Goal: Task Accomplishment & Management: Manage account settings

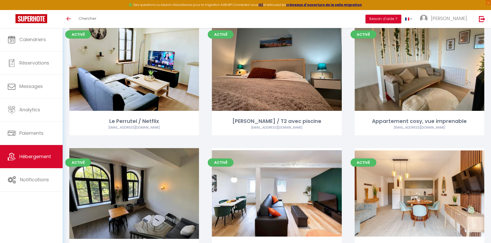
scroll to position [727, 0]
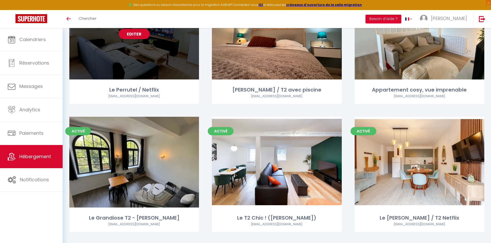
click at [185, 51] on div "Editer" at bounding box center [134, 34] width 130 height 91
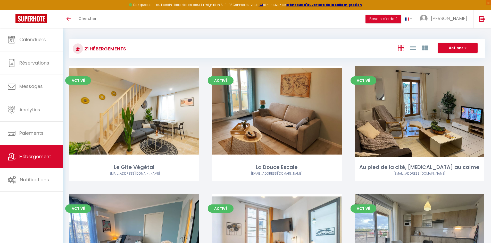
select select "3"
select select "2"
select select "1"
select select
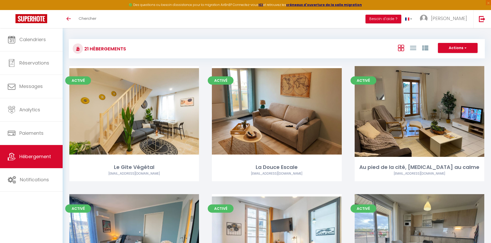
select select "28"
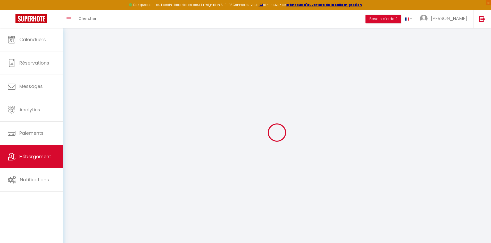
select select
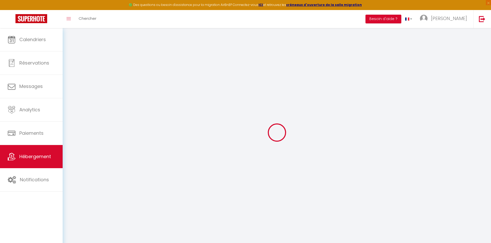
select select
checkbox input "false"
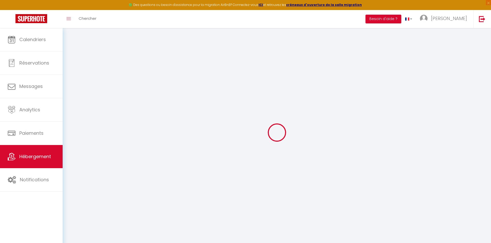
select select
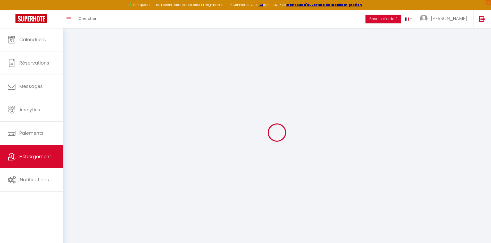
select select
checkbox input "false"
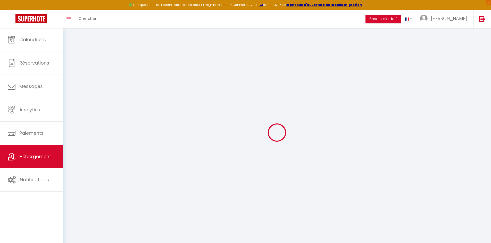
checkbox input "false"
select select
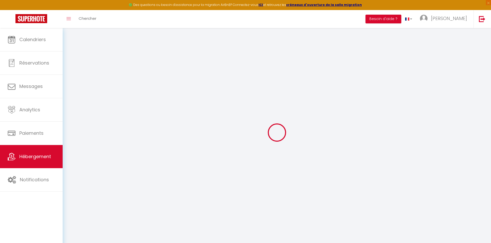
select select
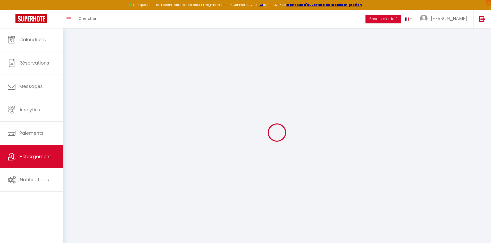
checkbox input "false"
select select
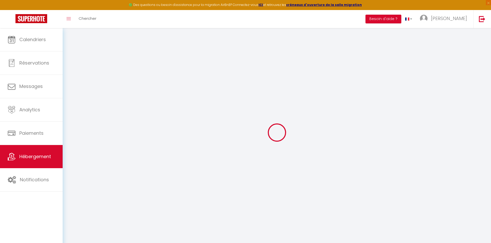
select select
type input "Le Perrutel / Netflix"
type input "[PERSON_NAME]"
select select "2"
type input "90"
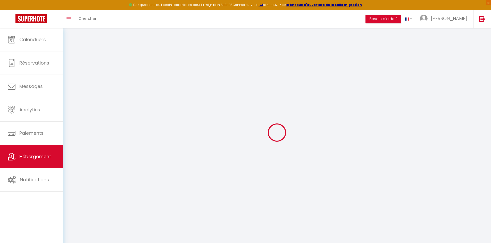
type input "40"
type input "500"
select select
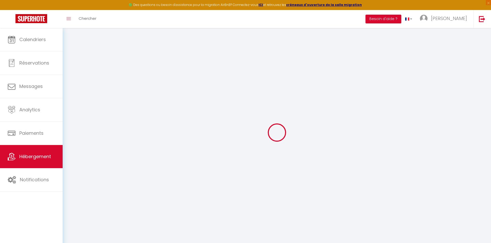
select select
type input "27 rue Marceau Perrutel"
type input "11000"
type input "Carcassonne"
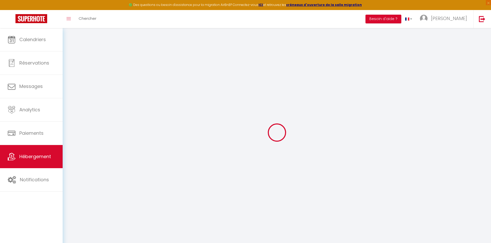
type input "[EMAIL_ADDRESS][DOMAIN_NAME]"
select select "14354"
checkbox input "false"
checkbox input "true"
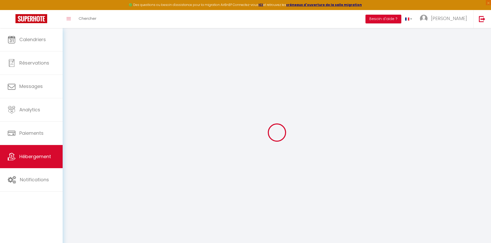
checkbox input "false"
type input "0"
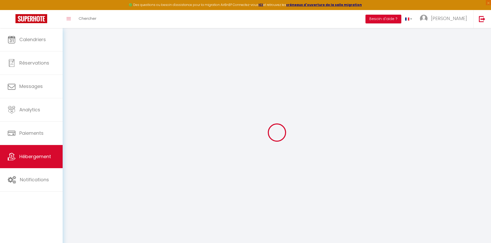
select select "45007"
select select
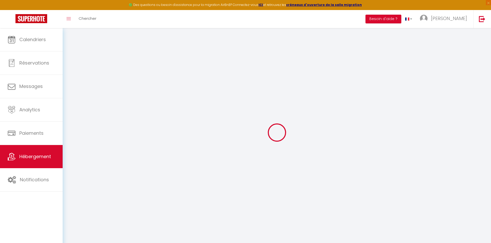
select select
checkbox input "false"
checkbox input "true"
checkbox input "false"
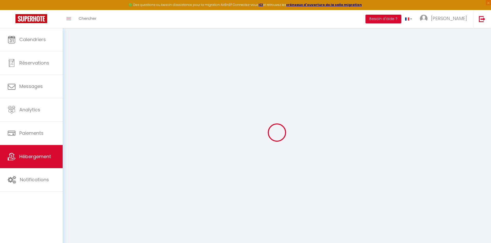
select select
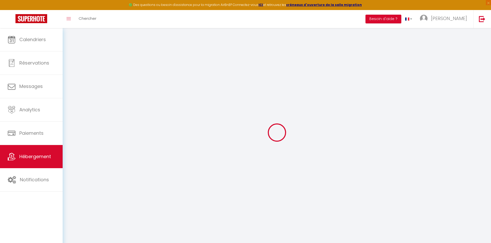
checkbox input "false"
checkbox input "true"
checkbox input "false"
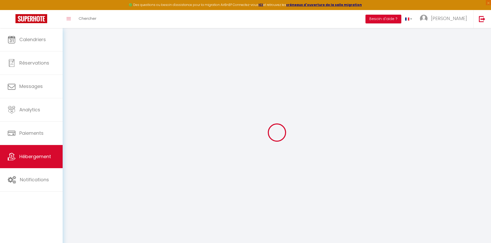
checkbox input "false"
checkbox input "true"
checkbox input "false"
select select
checkbox input "false"
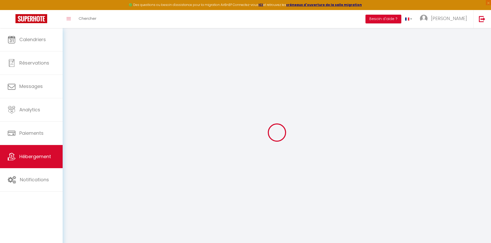
checkbox input "false"
checkbox input "true"
checkbox input "false"
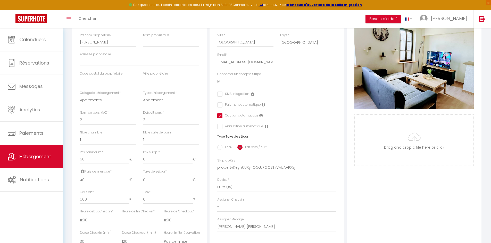
scroll to position [103, 0]
click at [87, 124] on select "1 2 3 4 5 6 7 8 9 10 11 12 13 14" at bounding box center [108, 120] width 56 height 10
select select "4"
click at [80, 119] on select "1 2 3 4 5 6 7 8 9 10 11 12 13 14" at bounding box center [108, 120] width 56 height 10
select select
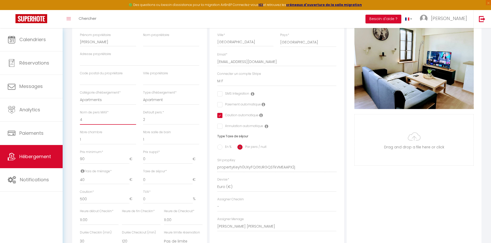
checkbox input "false"
checkbox input "true"
checkbox input "false"
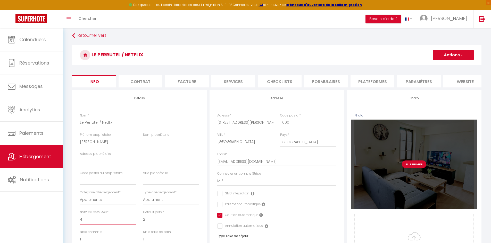
scroll to position [0, 0]
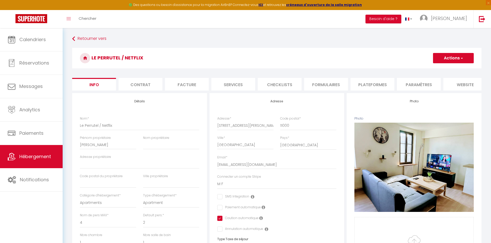
click at [455, 55] on button "Actions" at bounding box center [453, 58] width 41 height 10
click at [436, 71] on input "Enregistrer" at bounding box center [432, 69] width 19 height 5
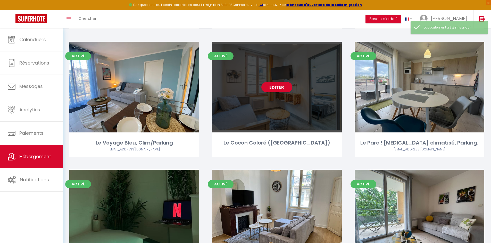
scroll to position [155, 0]
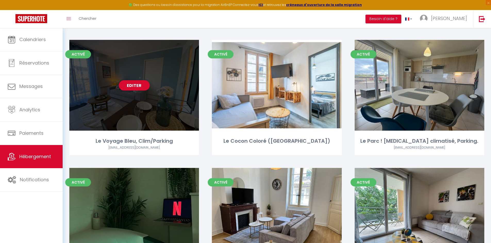
click at [98, 92] on div "Editer" at bounding box center [134, 85] width 130 height 91
select select "3"
select select "2"
select select "1"
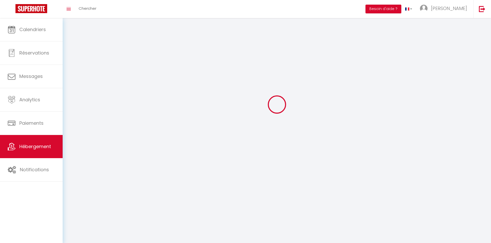
select select
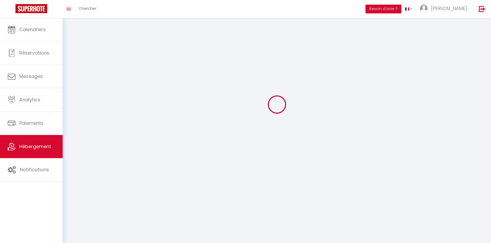
checkbox input "false"
select select
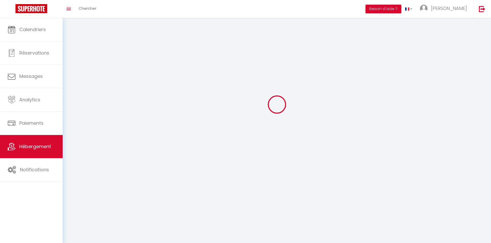
select select
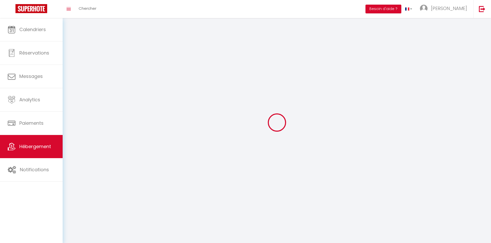
select select
checkbox input "false"
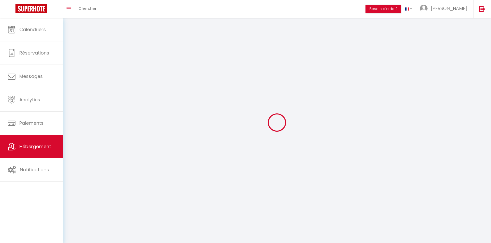
select select
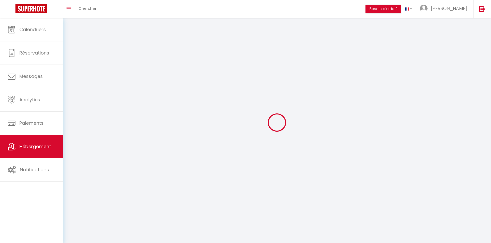
select select
checkbox input "false"
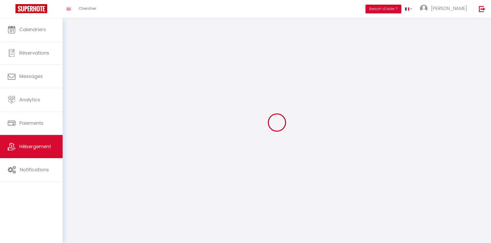
checkbox input "false"
select select
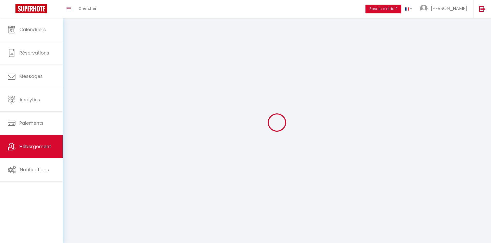
select select
checkbox input "false"
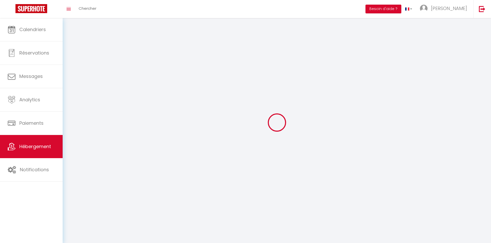
checkbox input "false"
select select
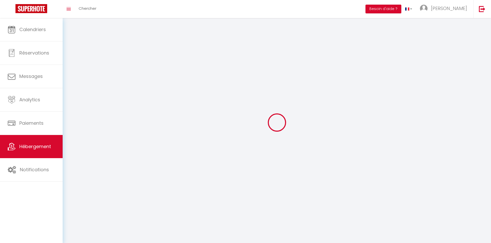
select select
checkbox input "false"
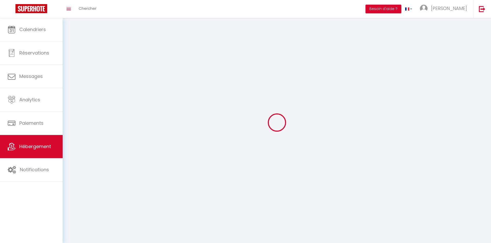
checkbox input "false"
select select
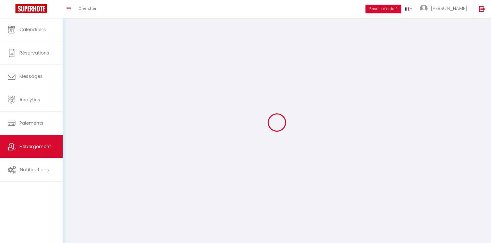
select select "1"
select select
select select "28"
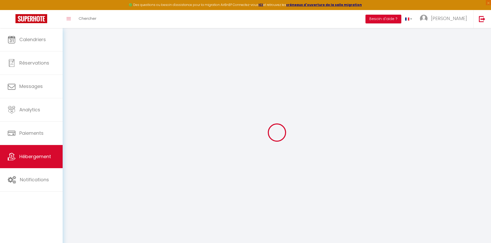
select select
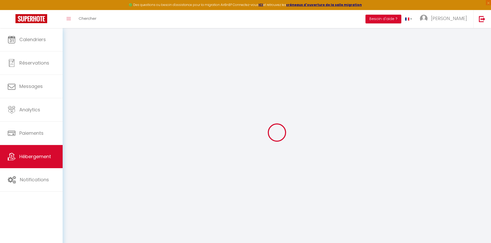
select select
checkbox input "false"
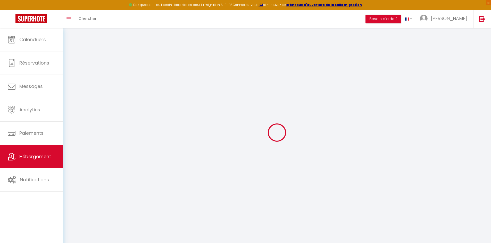
select select
type input "Le Voyage Bleu, Clim/Parking"
type input "75"
type input "7"
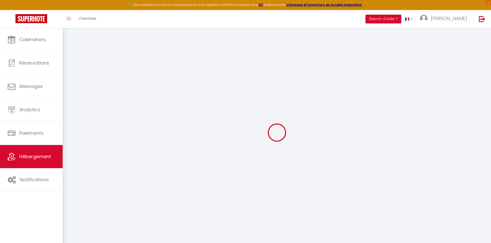
type input "39"
select select
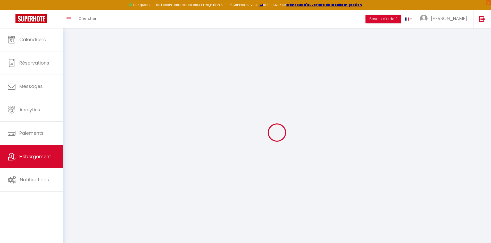
select select
type input "App 30 Bat A N° 3 rue peire cardinal ·"
type input "11000"
type input "Carcassonne"
type input "[EMAIL_ADDRESS][DOMAIN_NAME]"
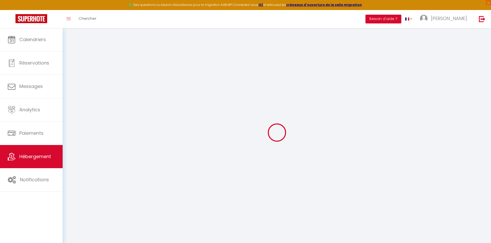
select select
checkbox input "false"
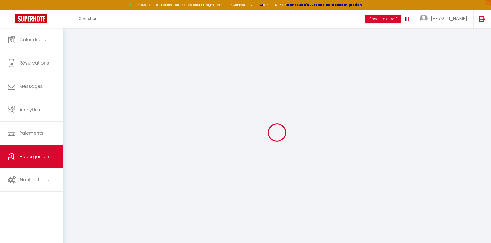
type input "0"
select select
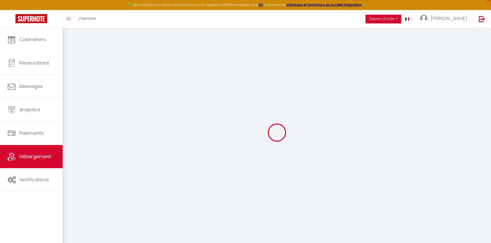
select select
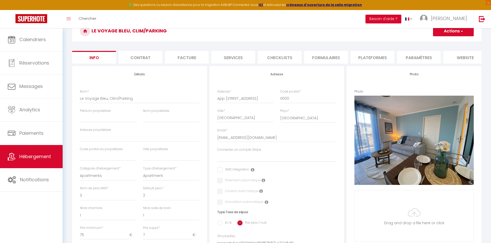
scroll to position [103, 0]
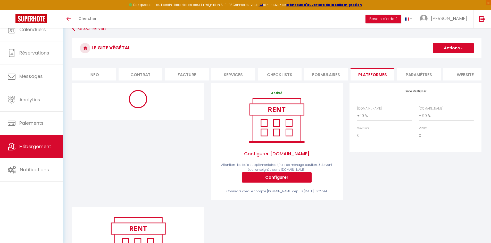
select select "+ 10 %"
select select "+ 90 %"
select select "365"
select select "EUR"
select select
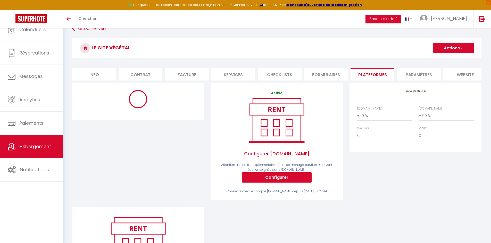
select select "7563-1399563535748056785"
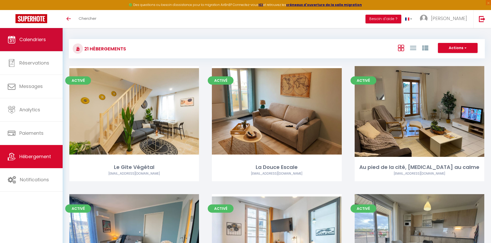
click at [35, 40] on span "Calendriers" at bounding box center [32, 39] width 27 height 6
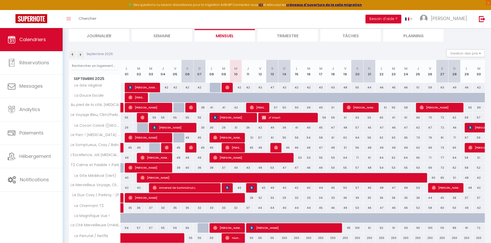
scroll to position [52, 0]
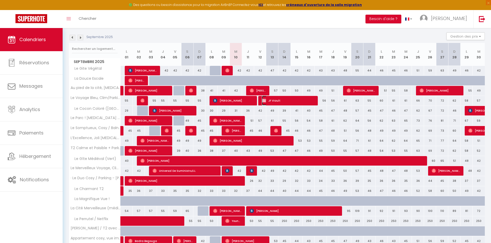
click at [271, 99] on span "JF Viault" at bounding box center [288, 101] width 53 height 10
select select "OK"
select select "KO"
select select "0"
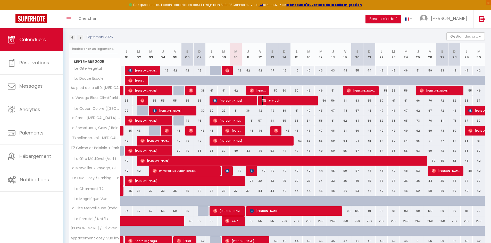
select select "1"
select select
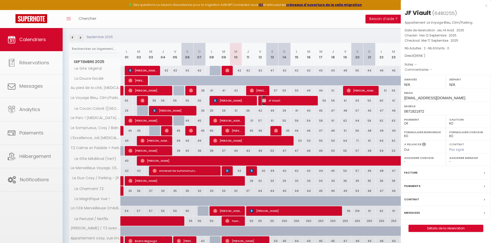
select select "45007"
